Goal: Complete application form

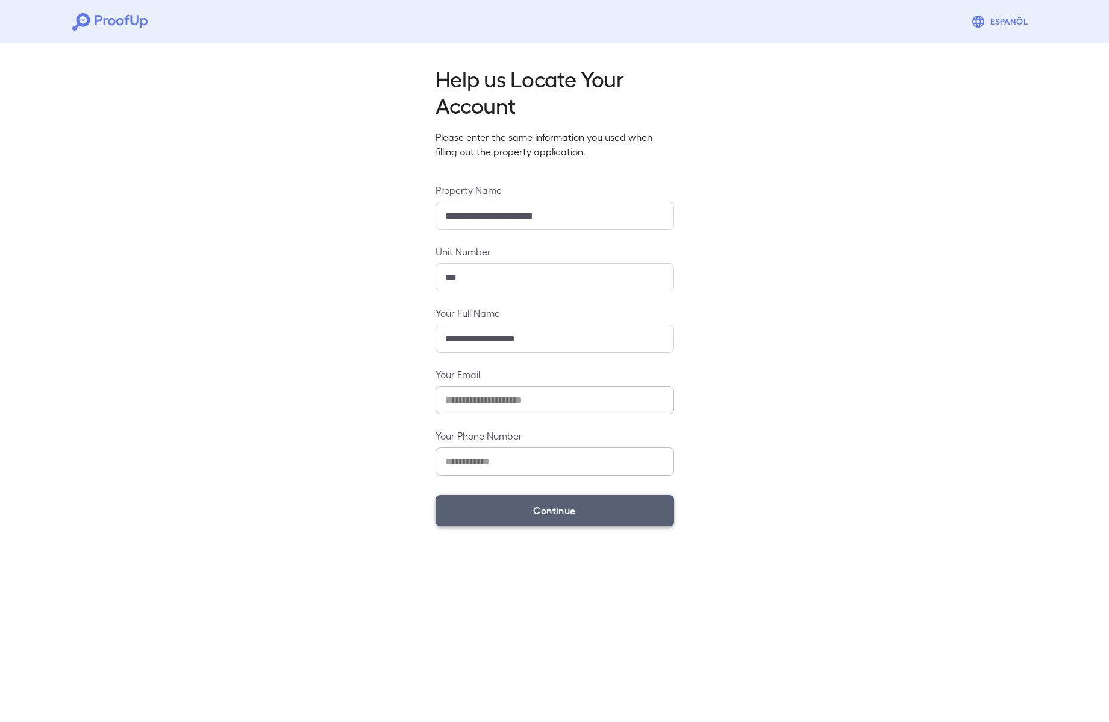
click at [536, 515] on button "Continue" at bounding box center [554, 510] width 238 height 31
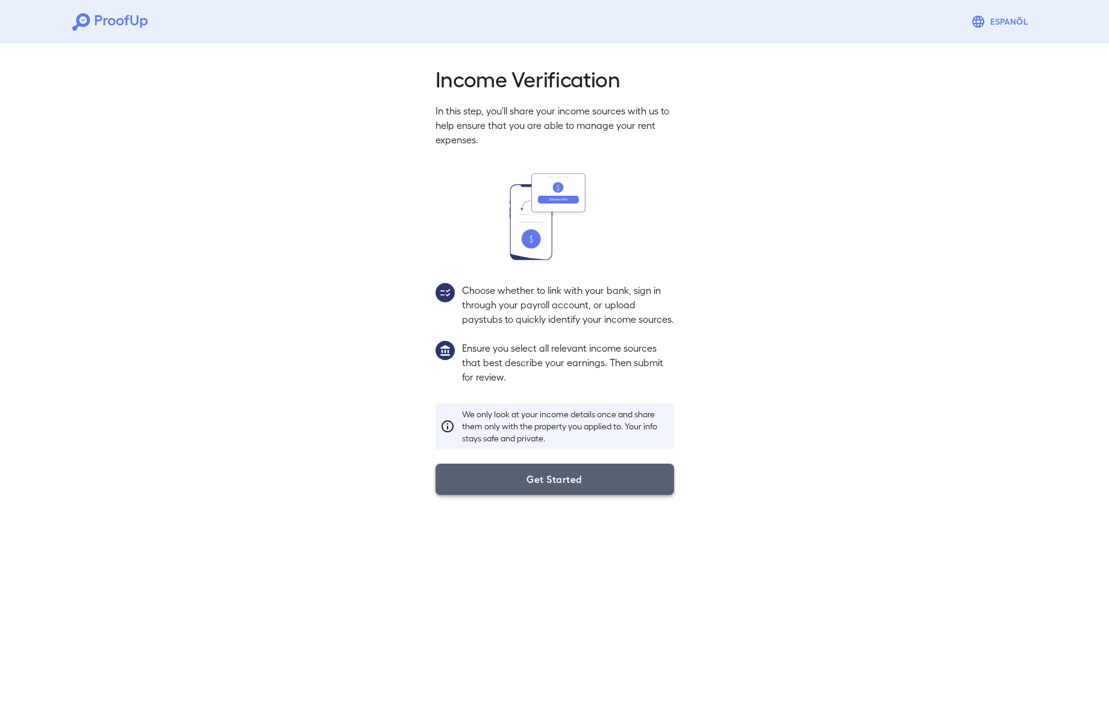
click at [563, 485] on button "Get Started" at bounding box center [554, 479] width 238 height 31
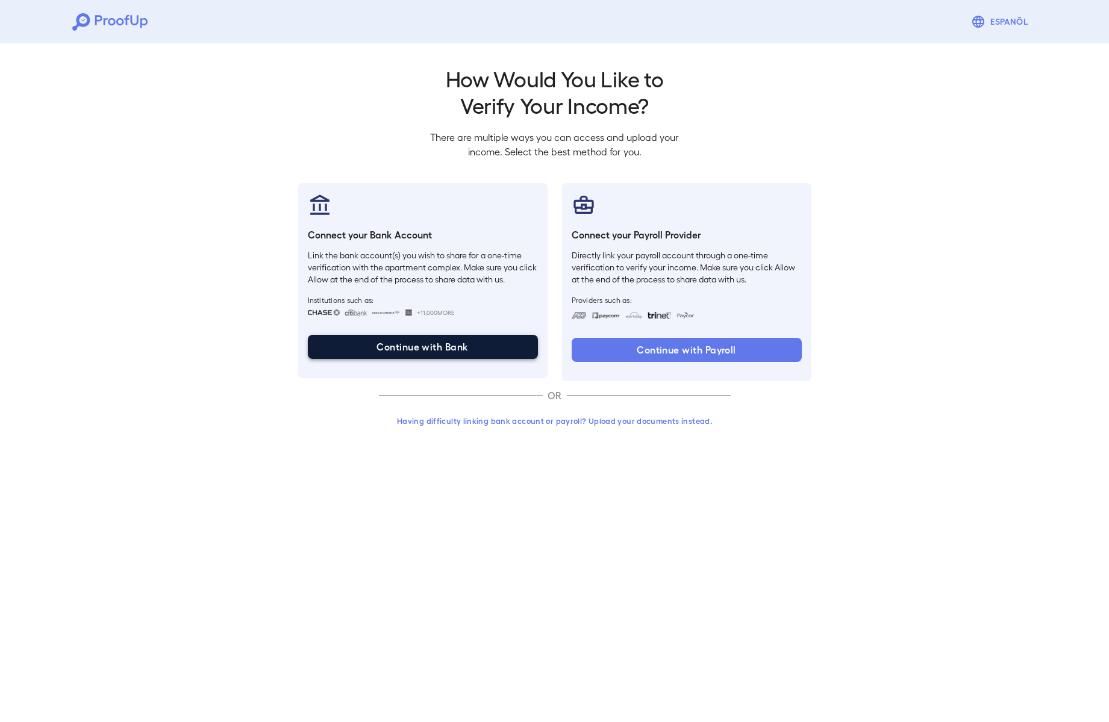
click at [438, 349] on button "Continue with Bank" at bounding box center [423, 347] width 230 height 24
click at [561, 423] on button "Having difficulty linking bank account or payroll? Upload your documents instea…" at bounding box center [555, 421] width 352 height 22
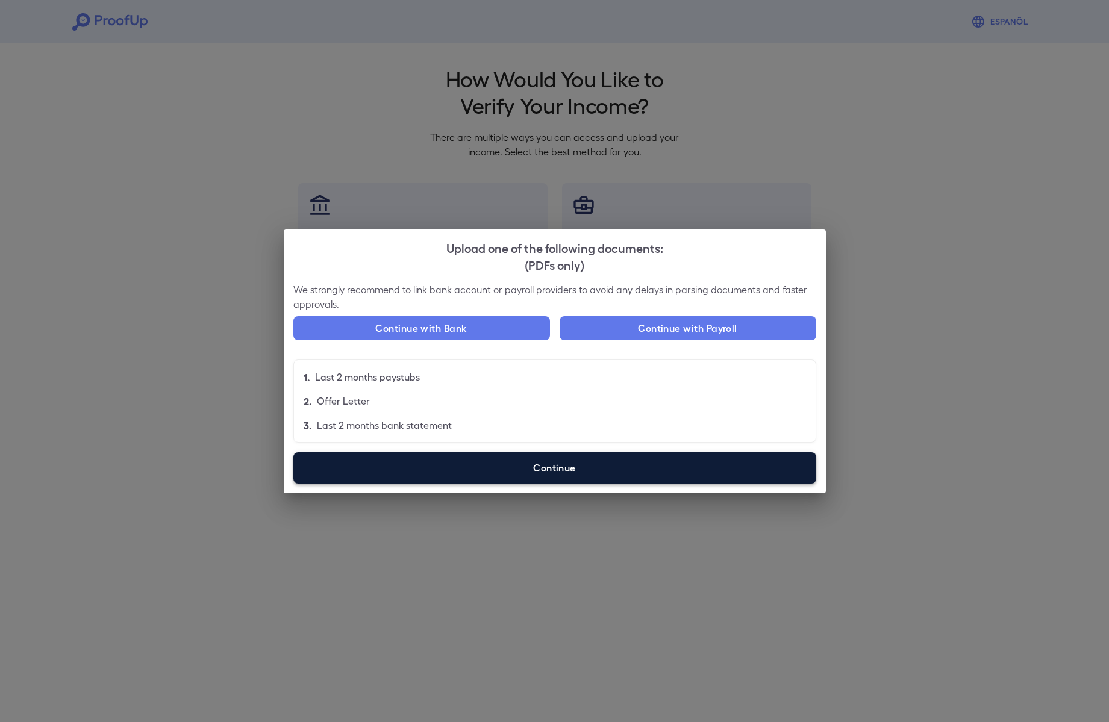
click at [485, 473] on label "Continue" at bounding box center [554, 467] width 523 height 31
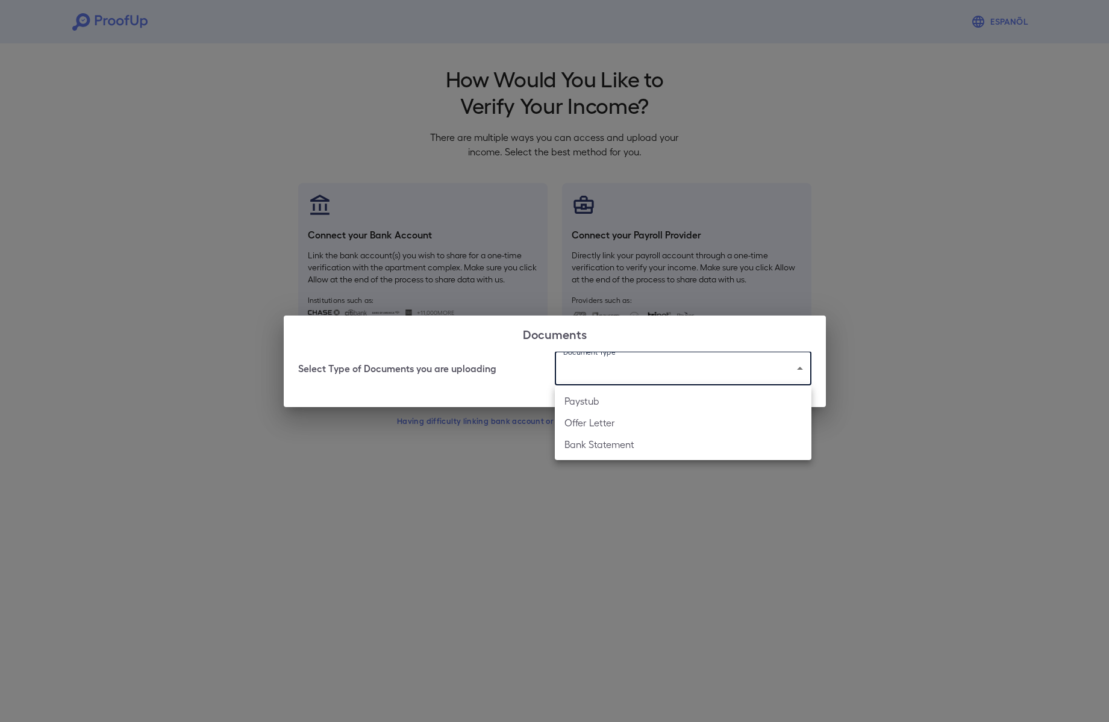
click at [712, 364] on body "Espanõl Go back How Would You Like to Verify Your Income? There are multiple wa…" at bounding box center [554, 230] width 1109 height 460
click at [653, 403] on li "Paystub" at bounding box center [683, 401] width 257 height 22
type input "*******"
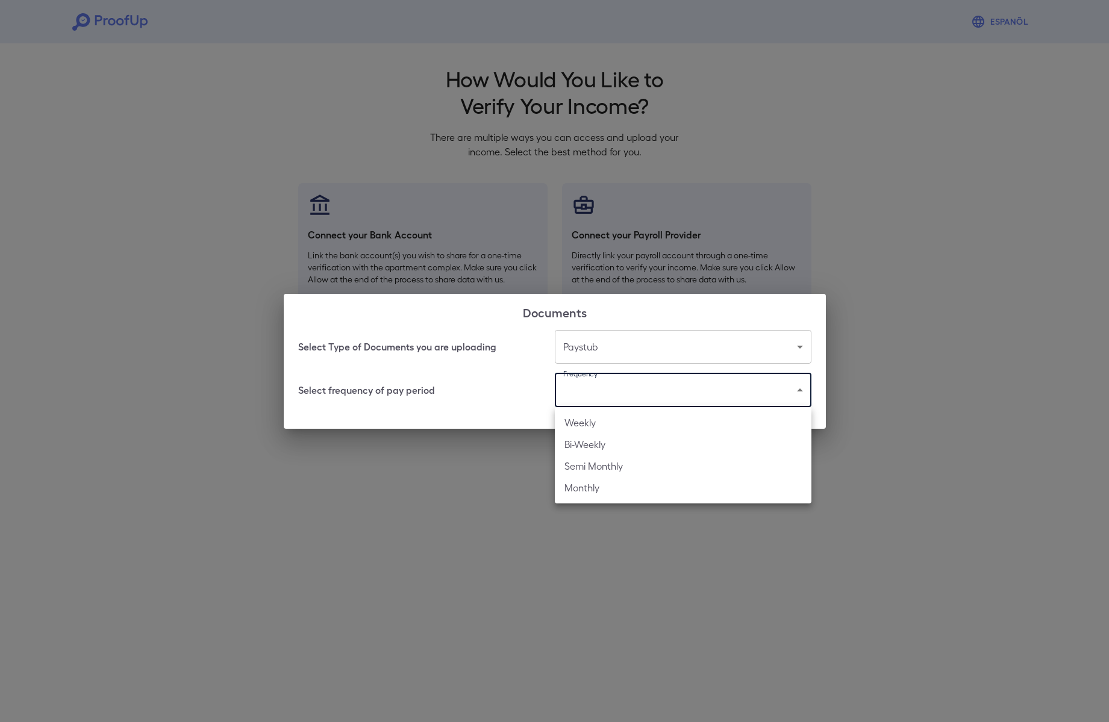
click at [648, 396] on body "Espanõl Go back How Would You Like to Verify Your Income? There are multiple wa…" at bounding box center [554, 230] width 1109 height 460
click at [640, 441] on li "Bi-Weekly" at bounding box center [683, 445] width 257 height 22
type input "*********"
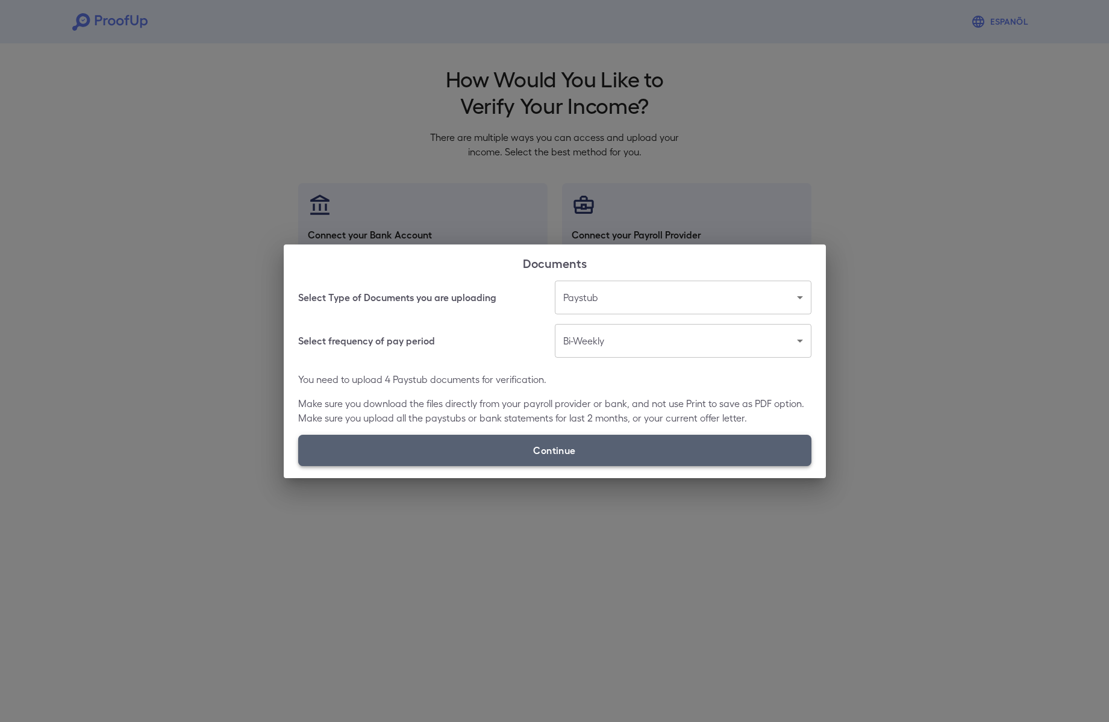
click at [598, 449] on label "Continue" at bounding box center [554, 450] width 513 height 31
click at [299, 466] on input "Continue" at bounding box center [298, 466] width 1 height 1
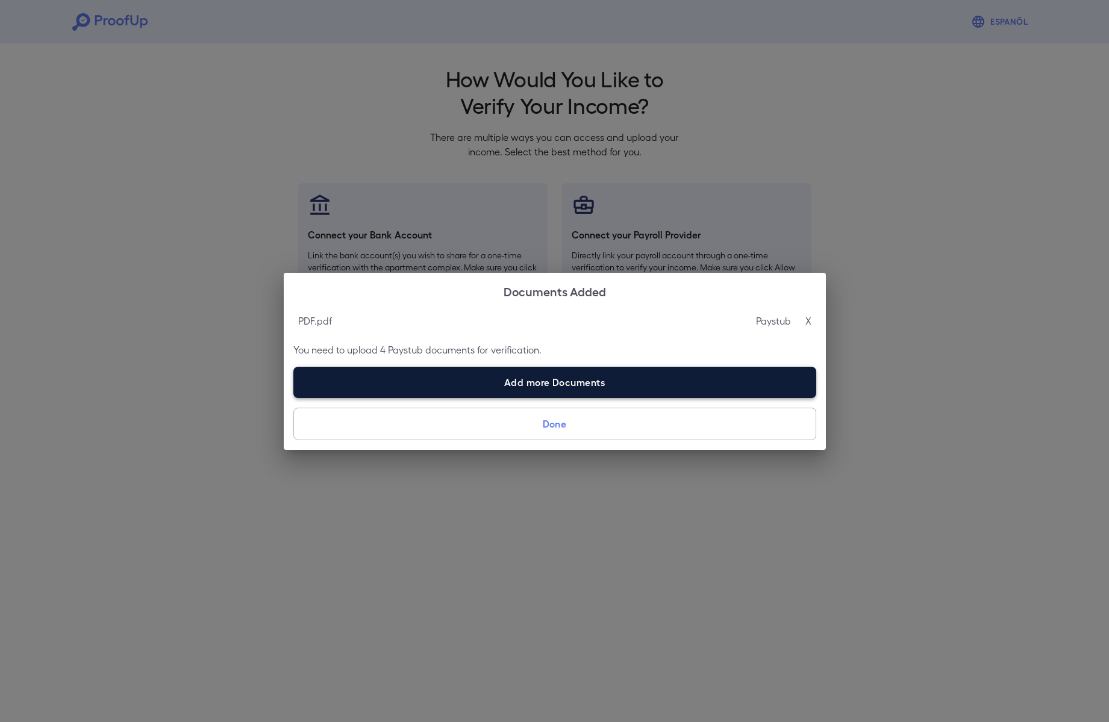
click at [499, 375] on label "Add more Documents" at bounding box center [554, 382] width 523 height 31
click at [294, 397] on input "Add more Documents" at bounding box center [293, 397] width 1 height 1
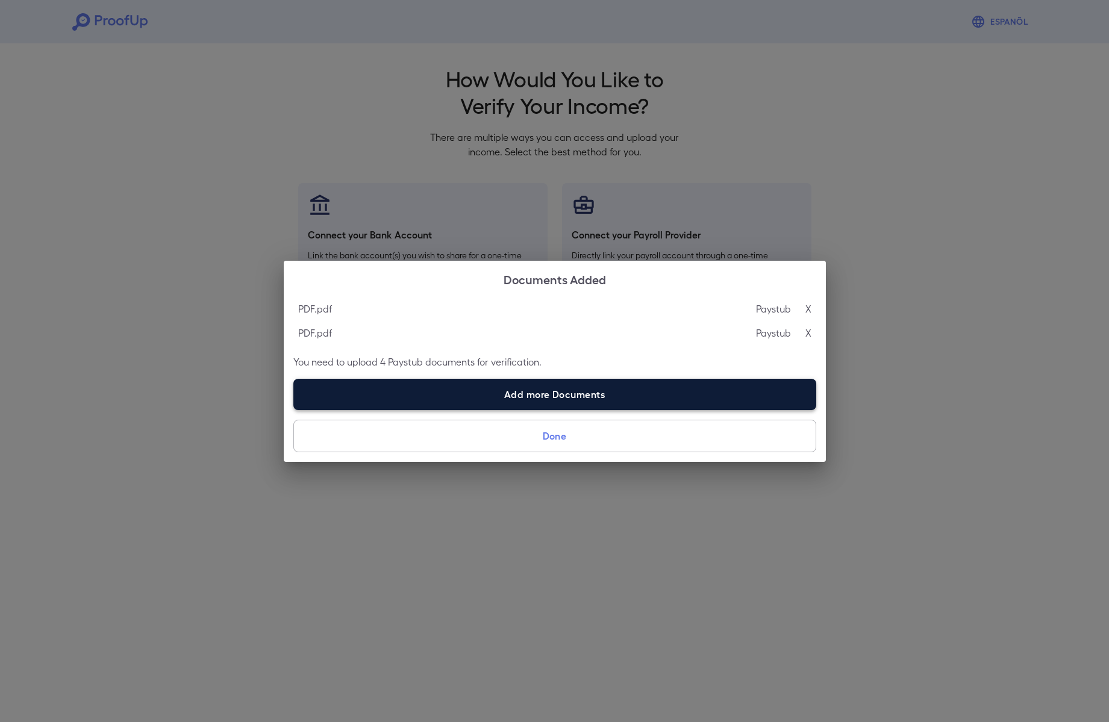
click at [708, 399] on label "Add more Documents" at bounding box center [554, 394] width 523 height 31
click at [294, 410] on input "Add more Documents" at bounding box center [293, 410] width 1 height 1
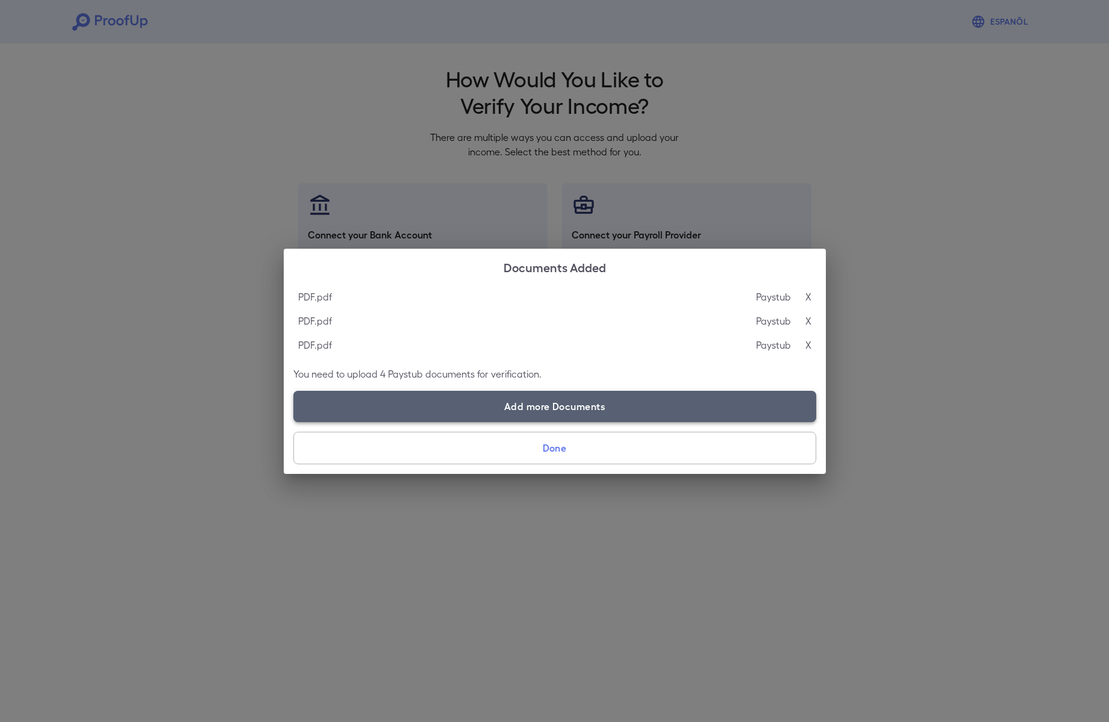
click at [685, 409] on label "Add more Documents" at bounding box center [554, 406] width 523 height 31
click at [294, 422] on input "Add more Documents" at bounding box center [293, 422] width 1 height 1
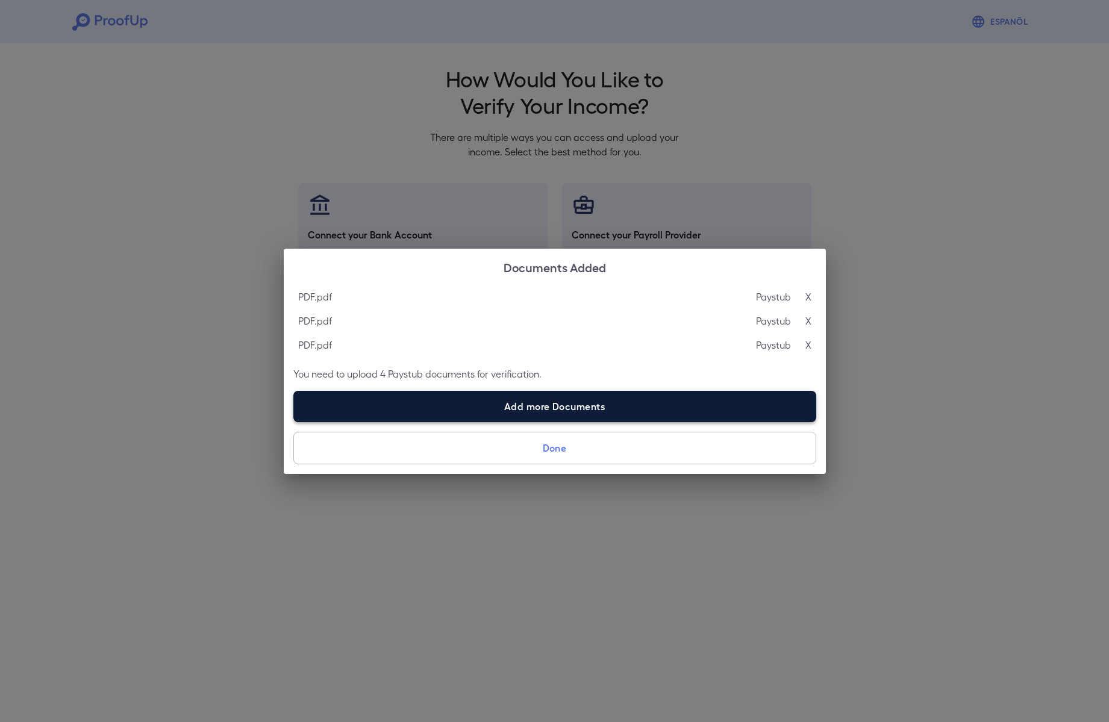
type input "**********"
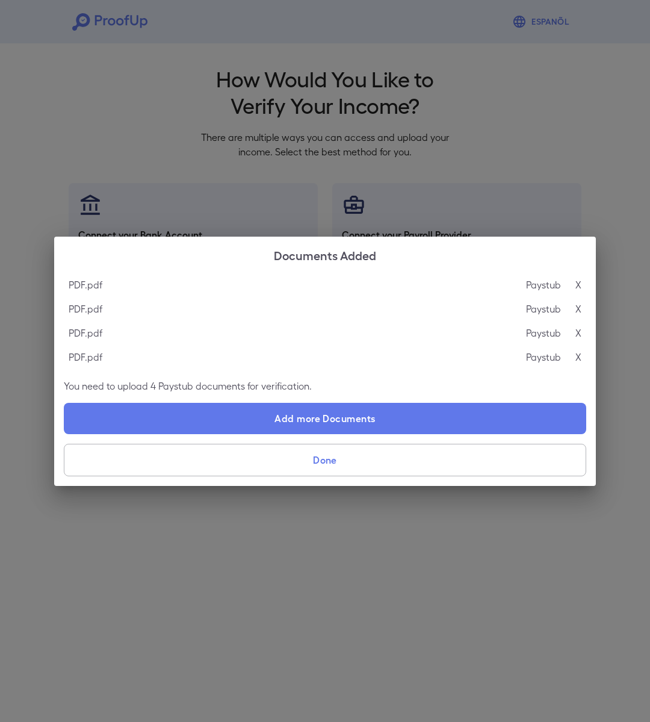
click at [576, 283] on p "X" at bounding box center [579, 285] width 6 height 14
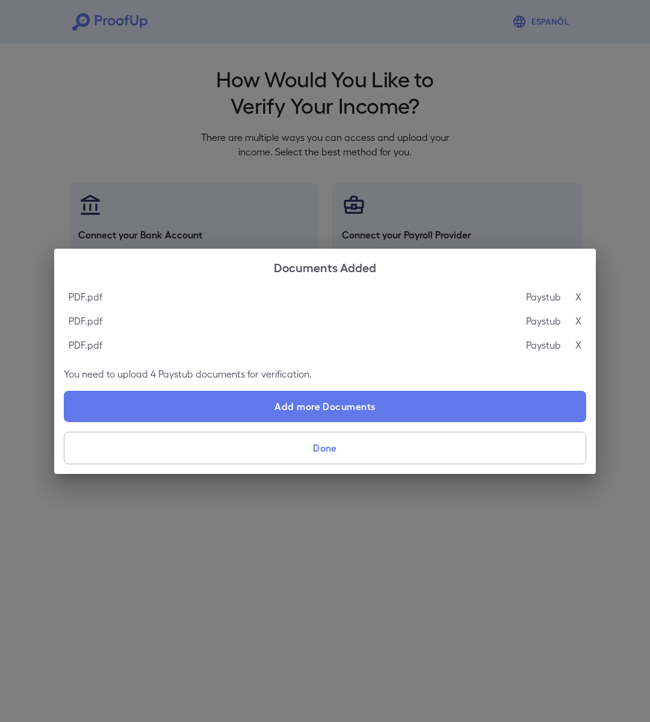
click at [576, 283] on h2 "Documents Added" at bounding box center [325, 267] width 542 height 36
click at [576, 294] on p "X" at bounding box center [579, 297] width 6 height 14
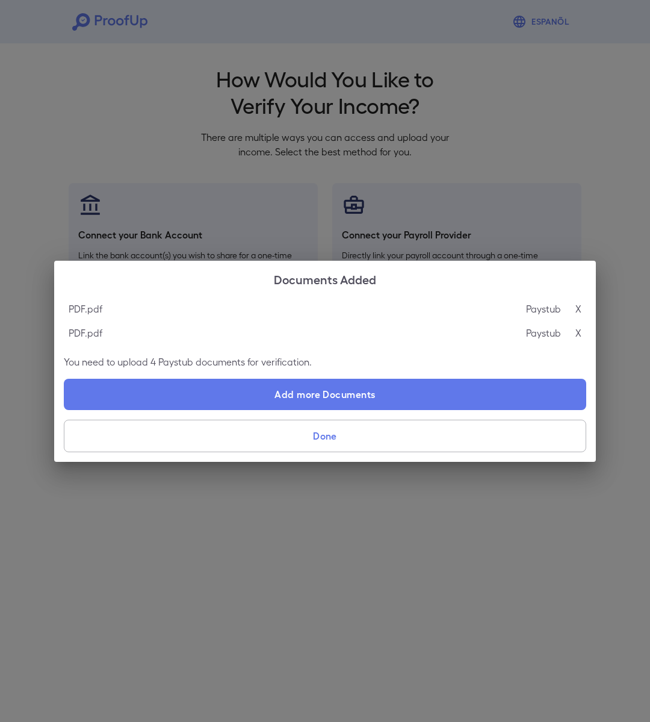
click at [576, 309] on p "X" at bounding box center [579, 309] width 6 height 14
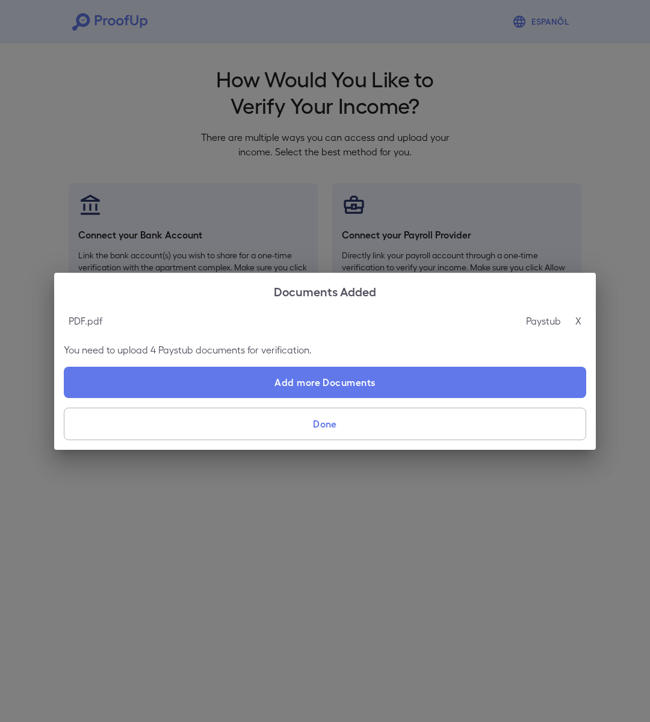
click at [577, 322] on p "X" at bounding box center [579, 321] width 6 height 14
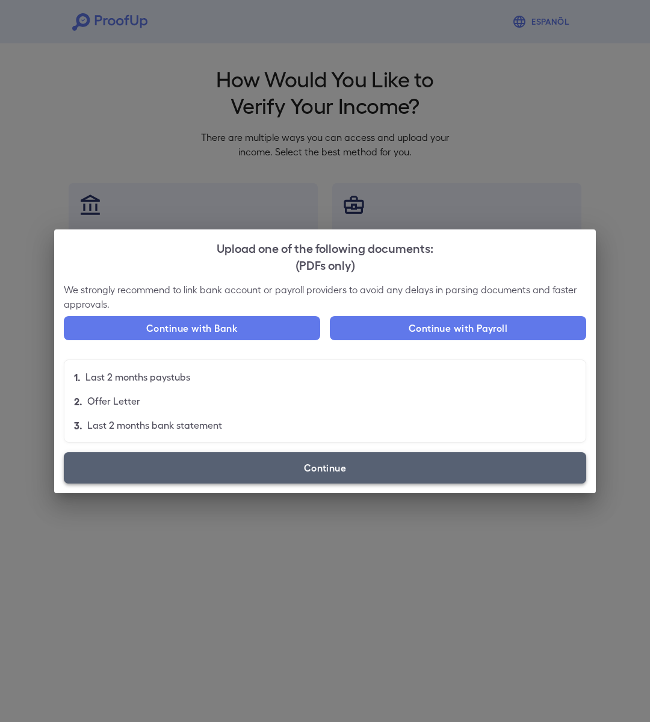
click at [344, 470] on label "Continue" at bounding box center [325, 467] width 523 height 31
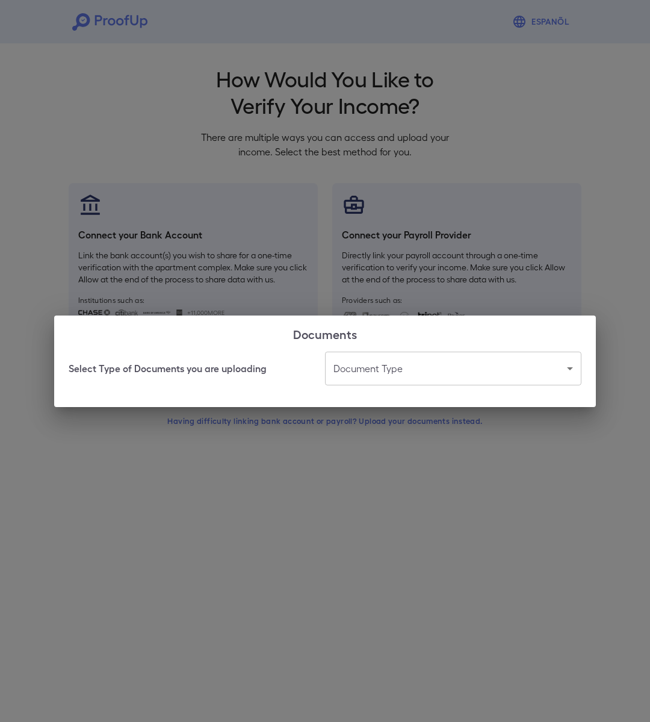
click at [360, 364] on body "Espanõl Go back How Would You Like to Verify Your Income? There are multiple wa…" at bounding box center [325, 230] width 650 height 460
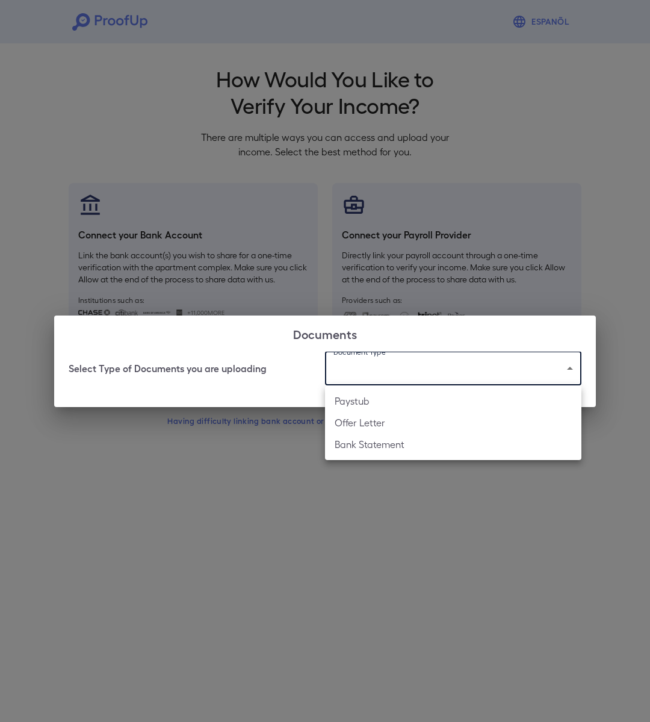
click at [358, 398] on li "Paystub" at bounding box center [453, 401] width 257 height 22
type input "*******"
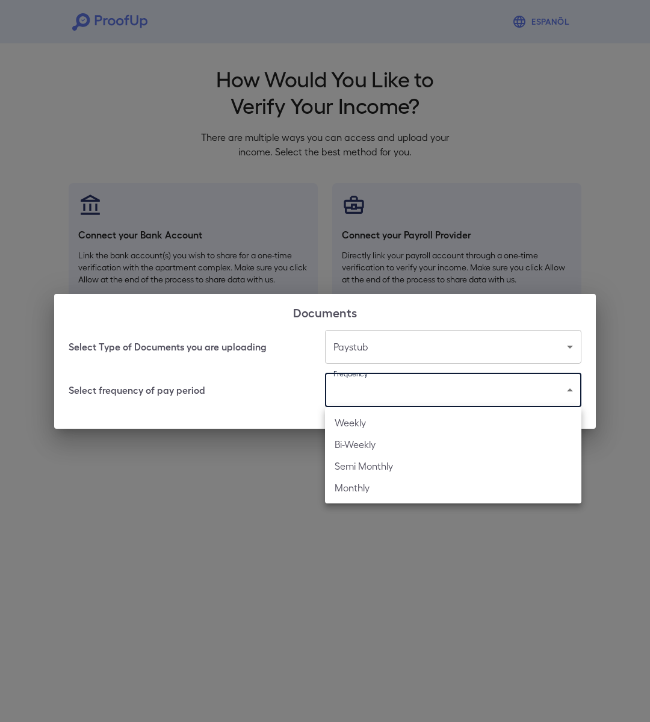
click at [363, 399] on body "Espanõl Go back How Would You Like to Verify Your Income? There are multiple wa…" at bounding box center [325, 230] width 650 height 460
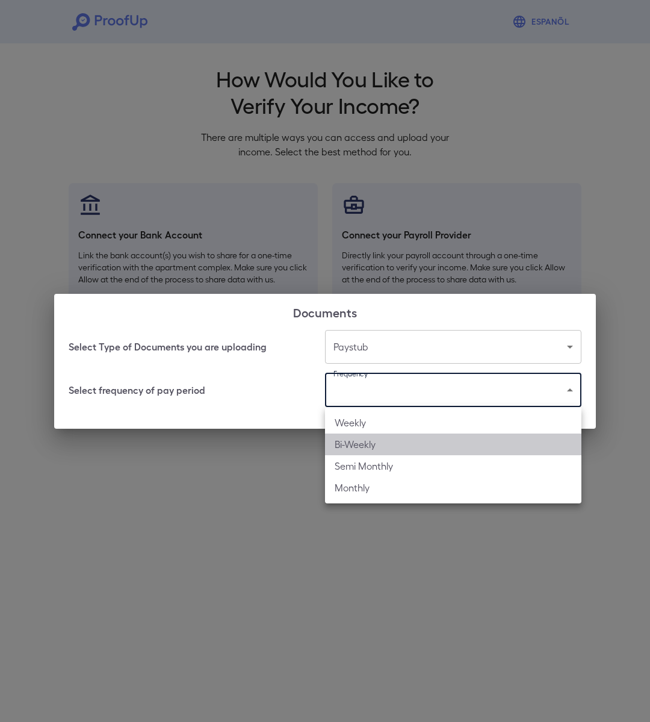
click at [358, 444] on li "Bi-Weekly" at bounding box center [453, 445] width 257 height 22
type input "*********"
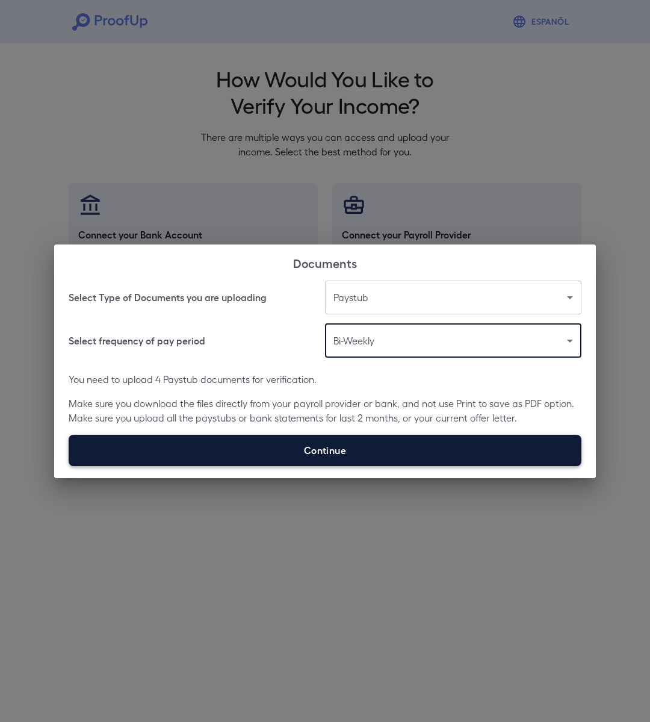
click at [349, 452] on label "Continue" at bounding box center [325, 450] width 513 height 31
click at [69, 466] on input "Continue" at bounding box center [69, 466] width 1 height 1
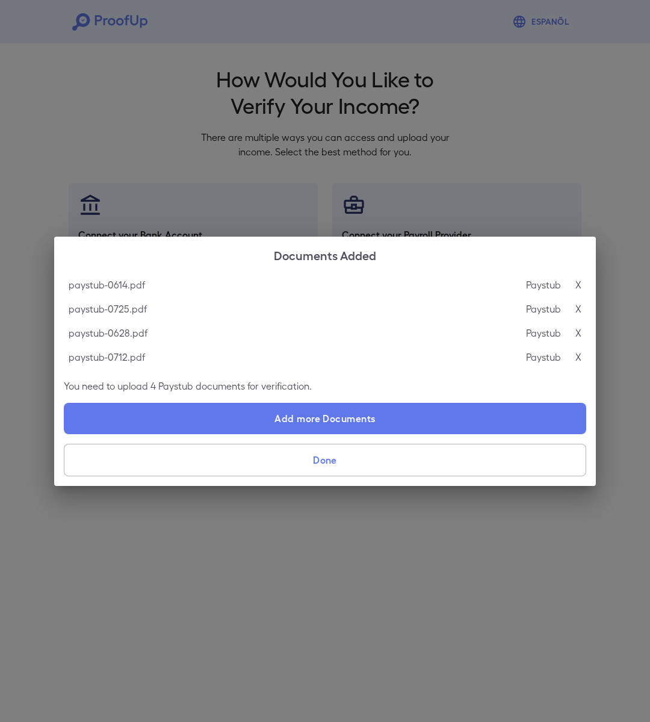
click at [425, 464] on button "Done" at bounding box center [325, 460] width 523 height 33
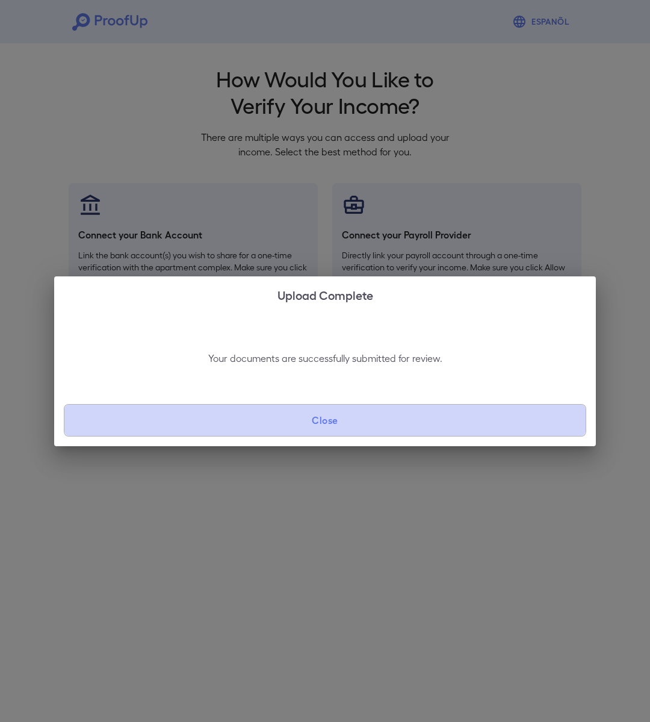
click at [302, 407] on button "Close" at bounding box center [325, 420] width 523 height 33
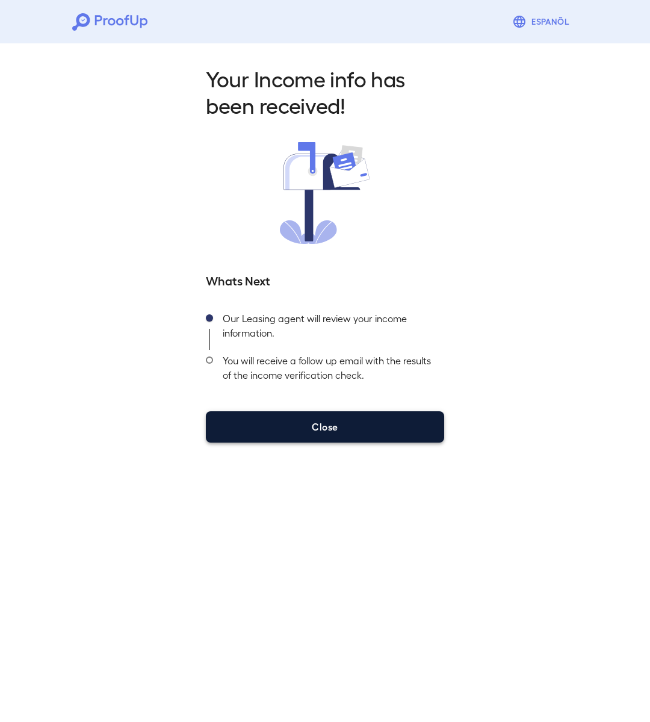
click at [307, 424] on button "Close" at bounding box center [325, 426] width 238 height 31
click at [328, 429] on button "Close" at bounding box center [325, 426] width 238 height 31
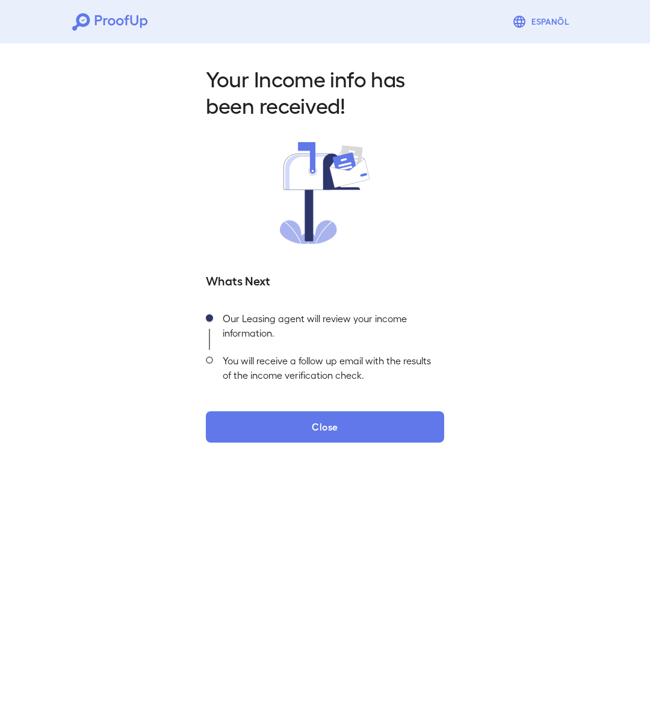
click at [189, 34] on div "Espanõl" at bounding box center [325, 21] width 650 height 43
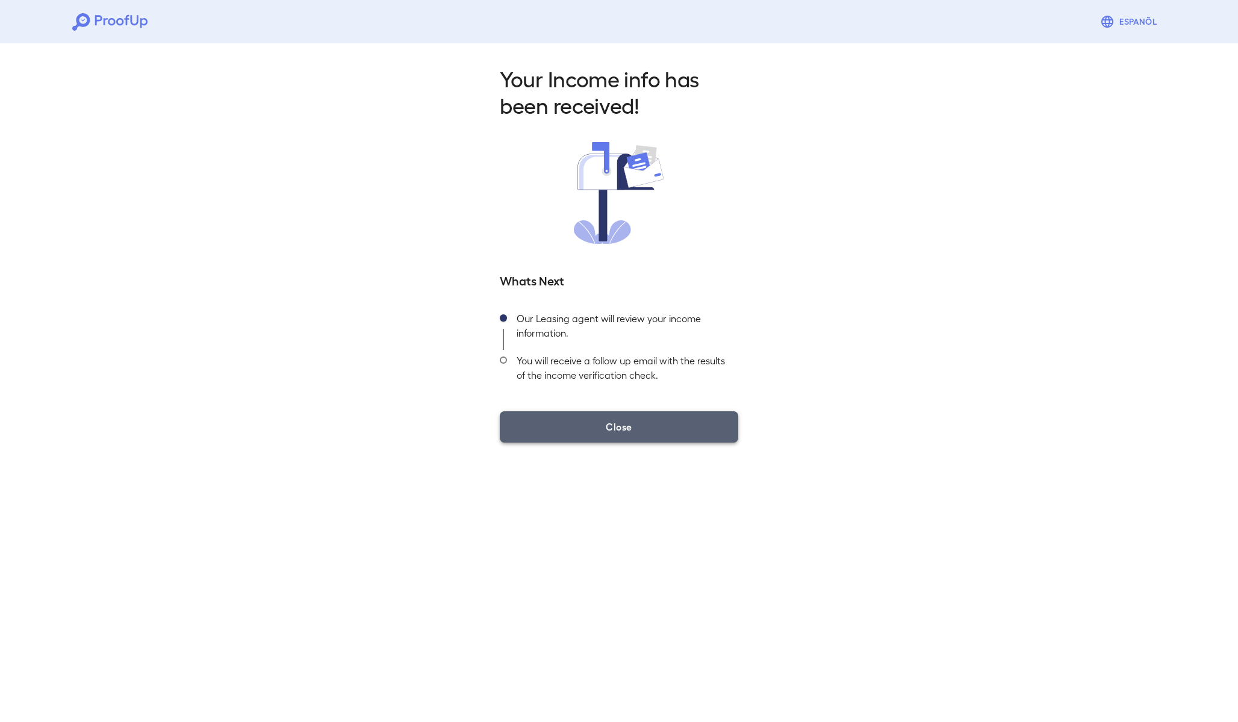
click at [653, 413] on button "Close" at bounding box center [619, 426] width 238 height 31
click at [626, 431] on button "Close" at bounding box center [619, 426] width 238 height 31
click at [132, 26] on icon at bounding box center [109, 21] width 75 height 17
click at [131, 19] on icon at bounding box center [134, 20] width 8 height 10
